Goal: Transaction & Acquisition: Subscribe to service/newsletter

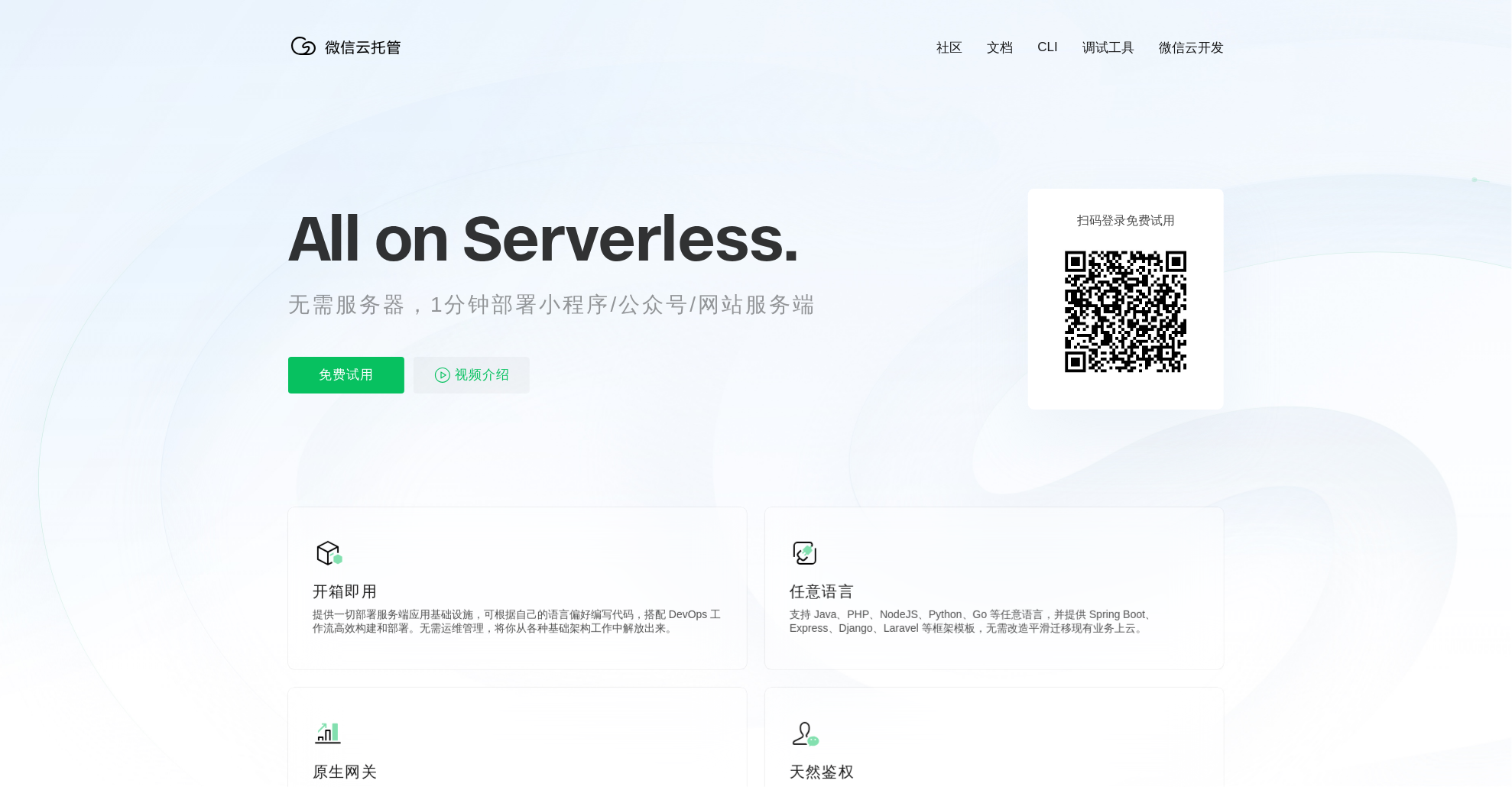
scroll to position [0, 2718]
click at [345, 376] on p "免费试用" at bounding box center [346, 375] width 116 height 36
click at [333, 366] on p "免费试用" at bounding box center [346, 375] width 116 height 36
